Goal: Information Seeking & Learning: Learn about a topic

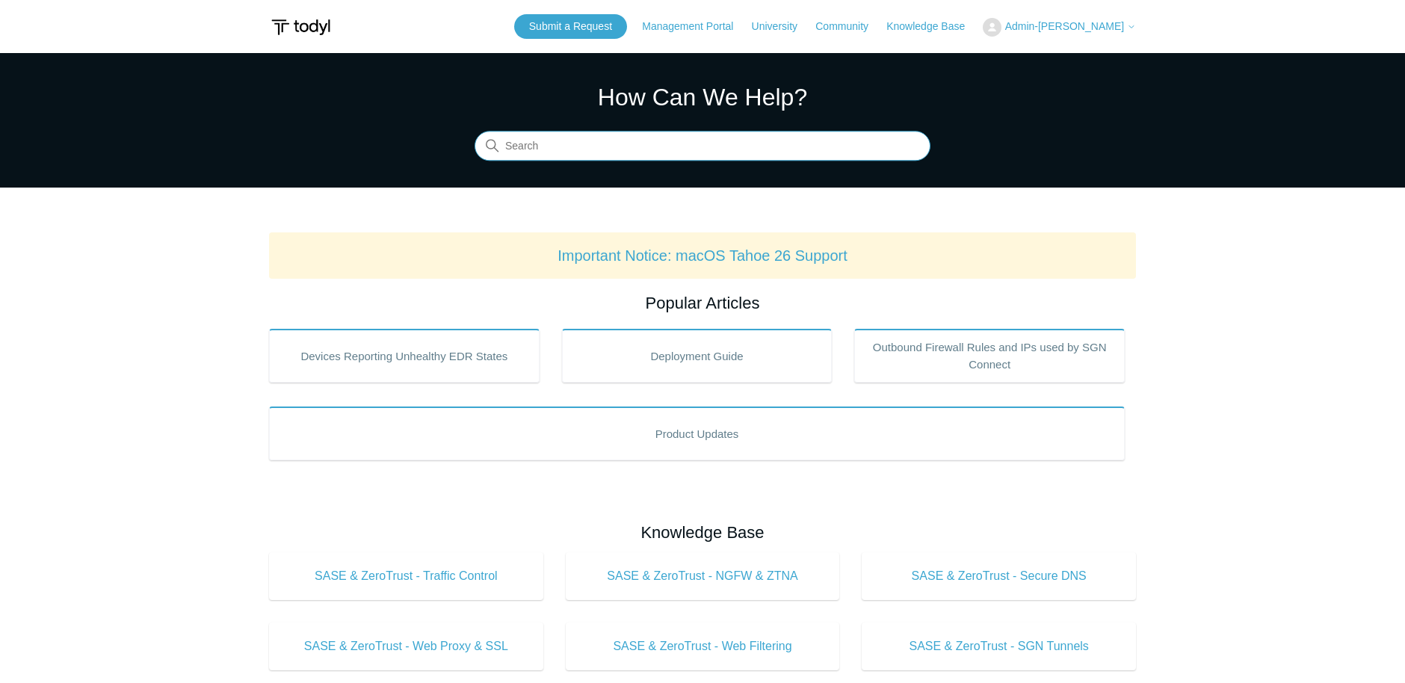
click at [662, 154] on input "Search" at bounding box center [703, 147] width 456 height 30
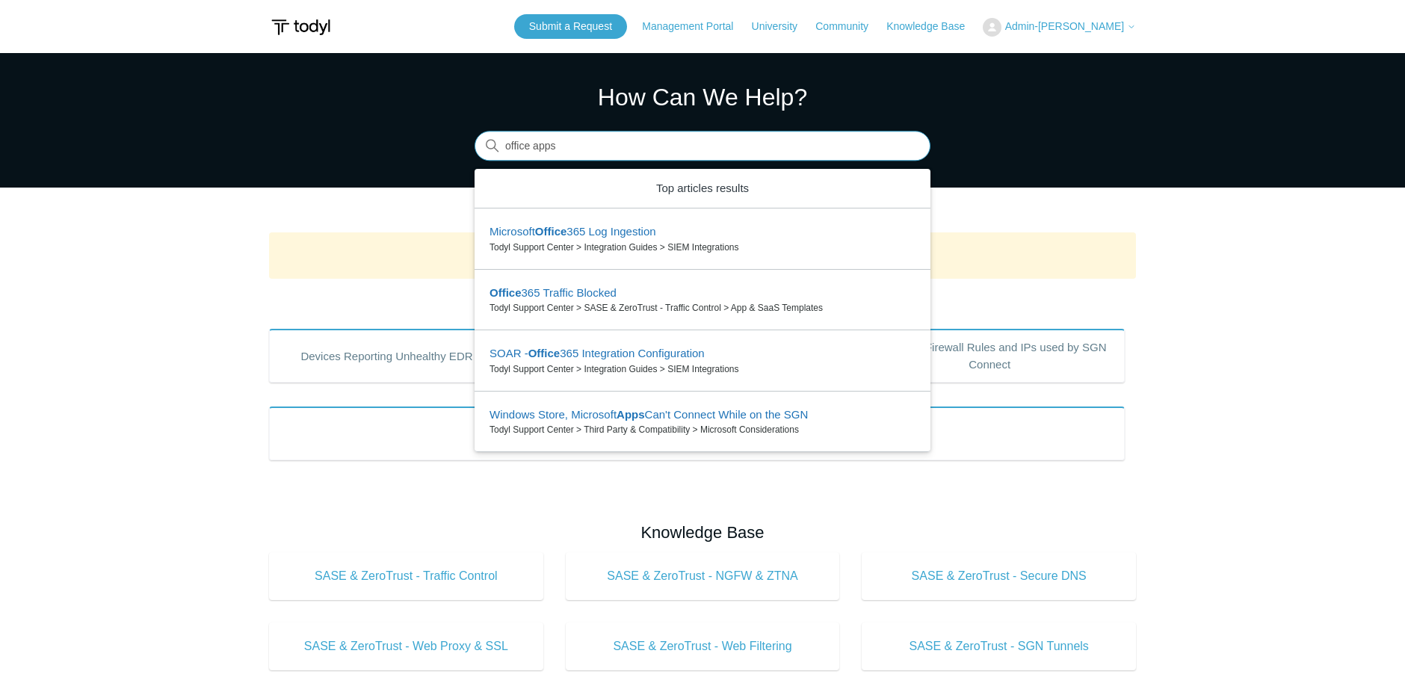
type input "office apps"
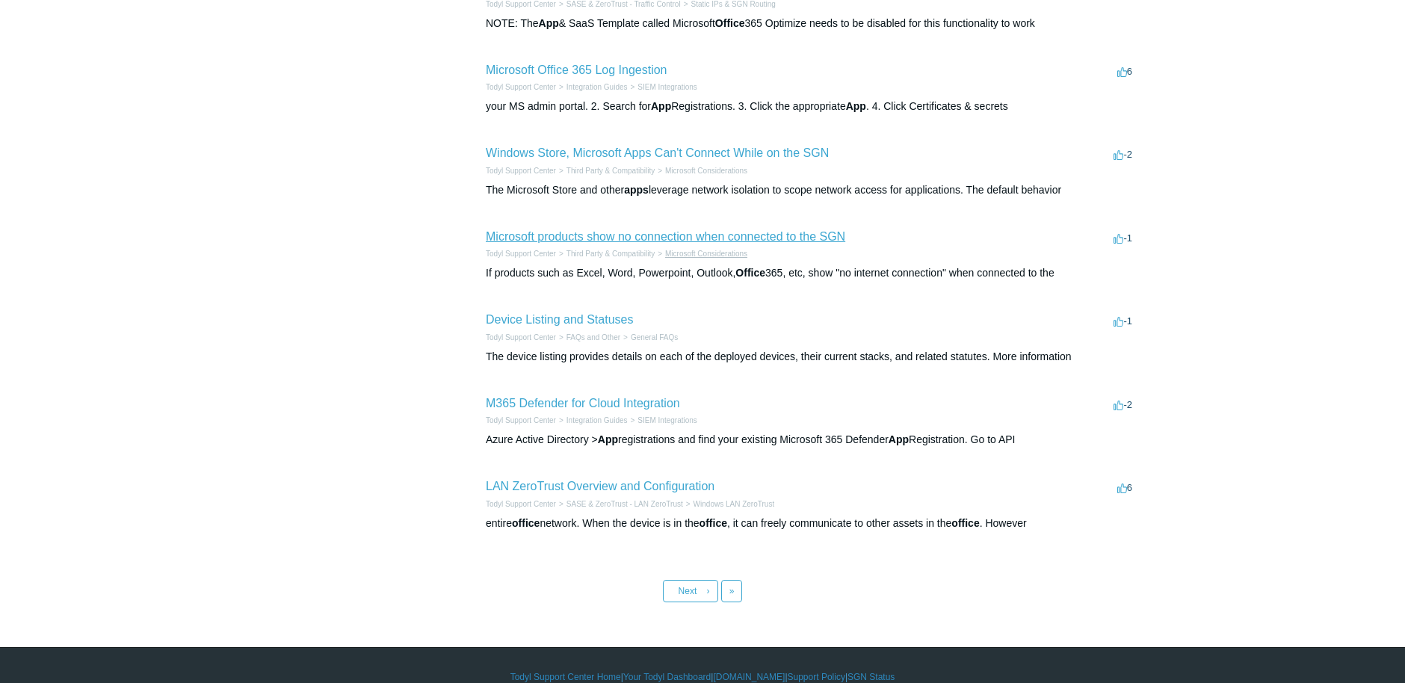
scroll to position [449, 0]
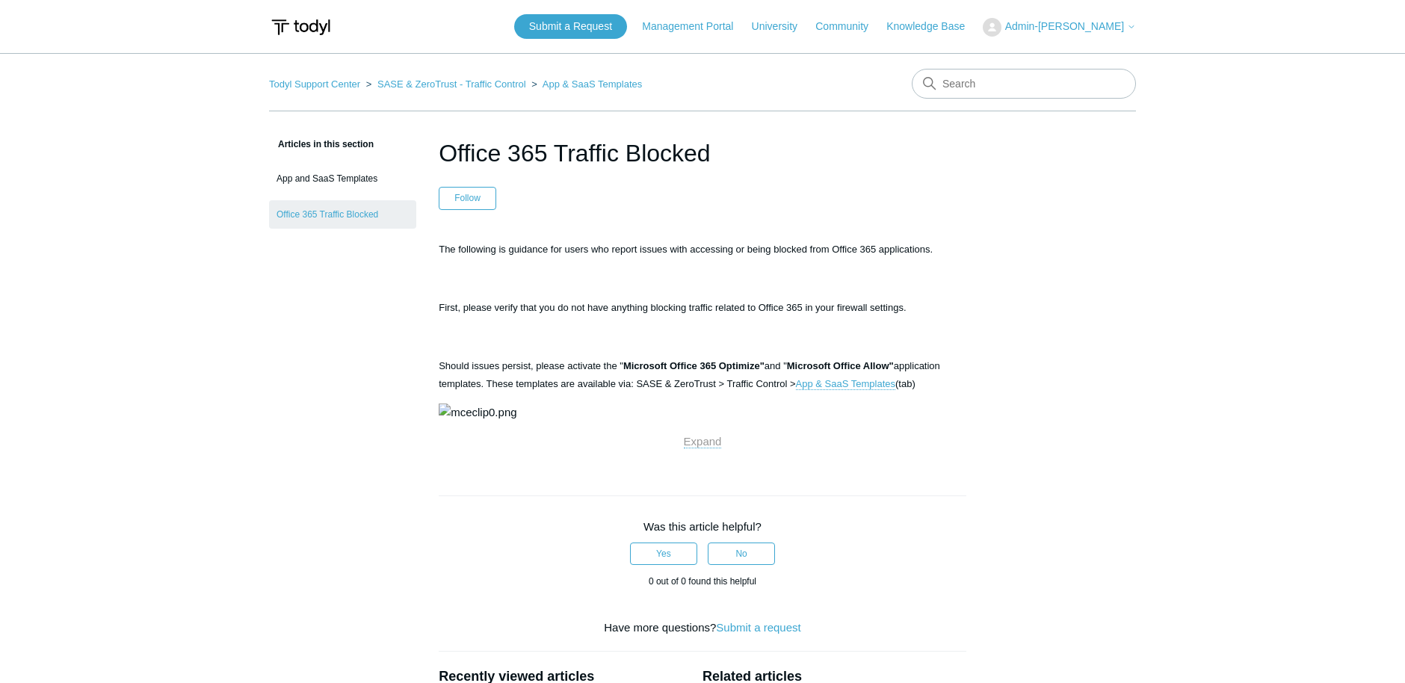
click at [1097, 666] on div "Articles in this section App and SaaS Templates Office 365 Traffic Blocked Offi…" at bounding box center [702, 528] width 867 height 786
click at [1383, 645] on main "Todyl Support Center SASE & ZeroTrust - Traffic Control App & SaaS Templates Ar…" at bounding box center [702, 487] width 1405 height 868
click at [841, 240] on p "The following is guidance for users who report issues with accessing or being b…" at bounding box center [703, 249] width 528 height 18
click at [863, 268] on div "The following is guidance for users who report issues with accessing or being b…" at bounding box center [703, 345] width 528 height 211
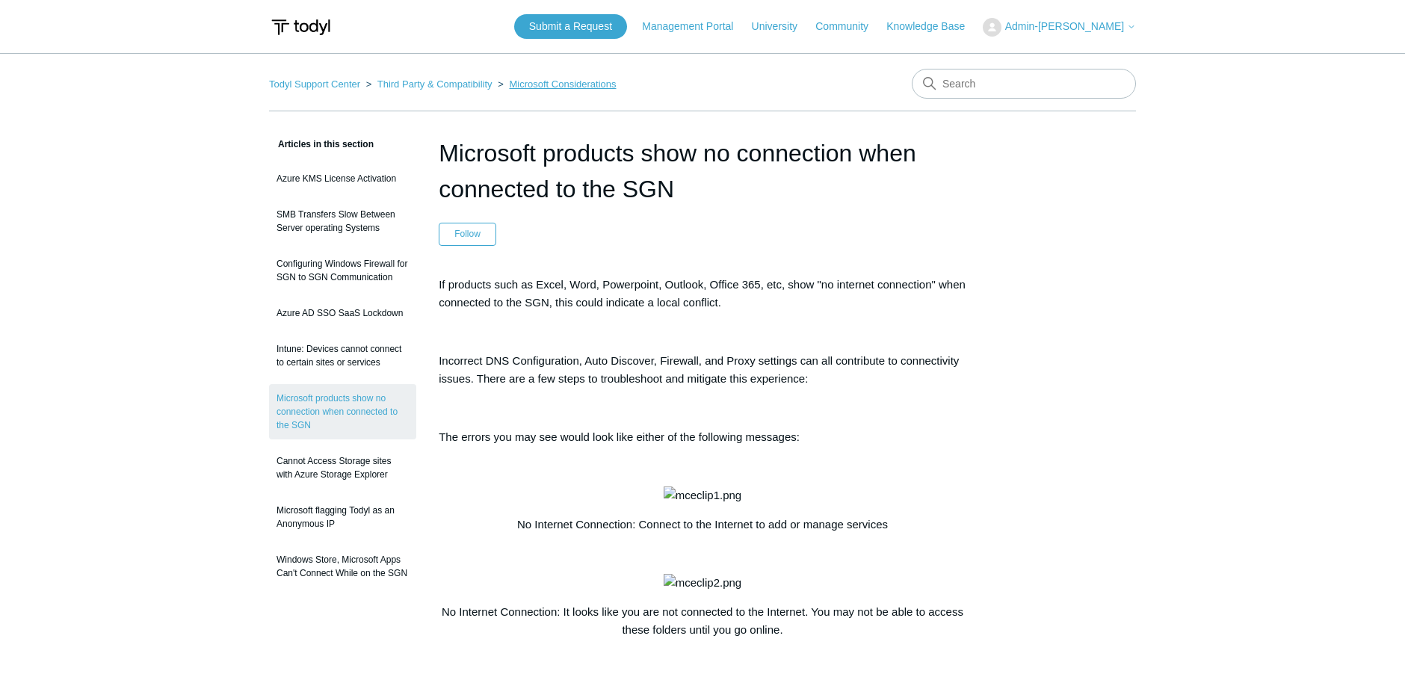
click at [567, 84] on link "Microsoft Considerations" at bounding box center [562, 83] width 107 height 11
